Goal: Register for event/course

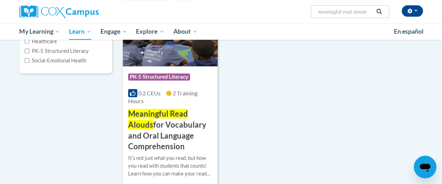
click at [171, 118] on span "Meaningful Read Alouds" at bounding box center [158, 119] width 60 height 21
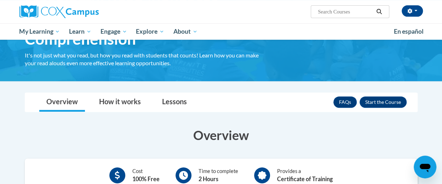
scroll to position [81, 0]
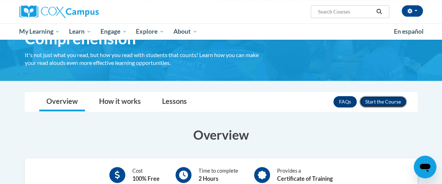
click at [371, 101] on button "Enroll" at bounding box center [383, 101] width 47 height 11
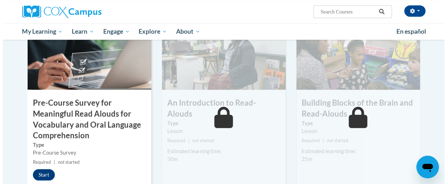
scroll to position [194, 0]
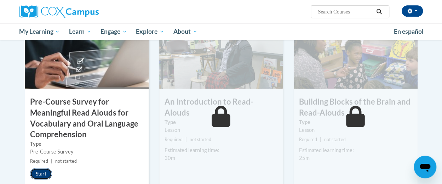
click at [44, 173] on button "Start" at bounding box center [41, 173] width 22 height 11
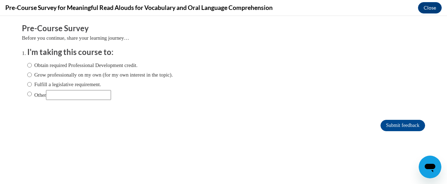
scroll to position [0, 0]
click at [81, 95] on input "Other" at bounding box center [78, 95] width 65 height 10
type input "Required by District"
click at [382, 124] on input "Submit feedback" at bounding box center [403, 125] width 45 height 11
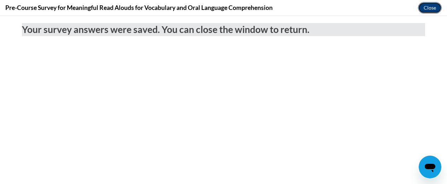
click at [431, 10] on button "Close" at bounding box center [430, 7] width 24 height 11
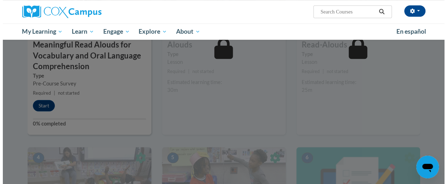
scroll to position [268, 0]
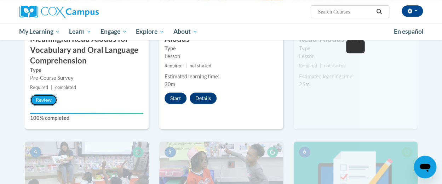
click at [45, 99] on button "Review" at bounding box center [43, 99] width 27 height 11
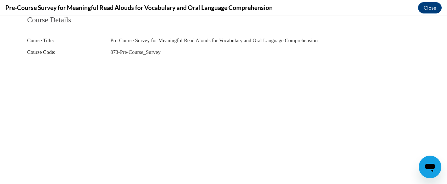
scroll to position [0, 0]
click at [427, 8] on button "Close" at bounding box center [430, 7] width 24 height 11
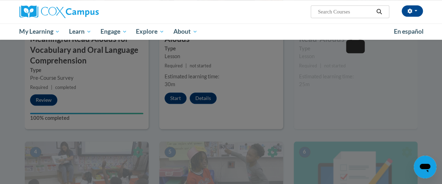
click at [241, 97] on div at bounding box center [221, 92] width 442 height 184
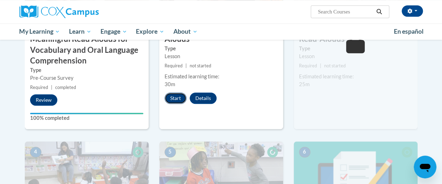
click at [177, 92] on button "Start" at bounding box center [176, 97] width 22 height 11
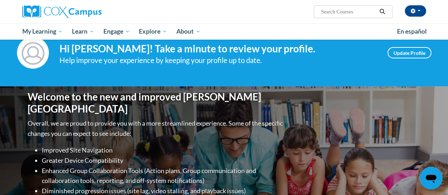
scroll to position [19, 0]
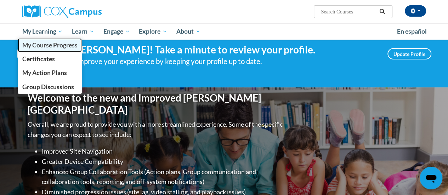
click at [44, 46] on span "My Course Progress" at bounding box center [49, 44] width 55 height 7
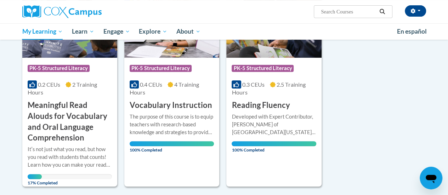
scroll to position [144, 0]
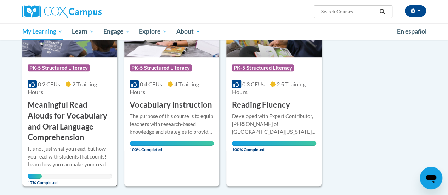
click at [55, 117] on h3 "Meaningful Read Alouds for Vocabulary and Oral Language Comprehension" at bounding box center [70, 121] width 84 height 44
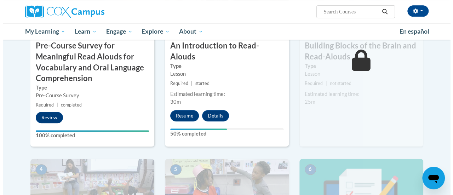
scroll to position [252, 0]
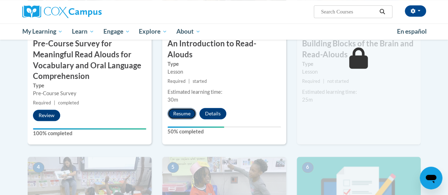
click at [184, 108] on button "Resume" at bounding box center [181, 113] width 29 height 11
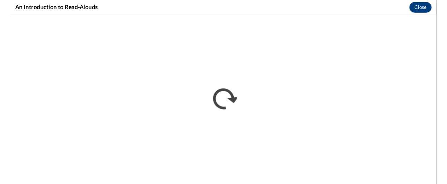
scroll to position [0, 0]
